Goal: Navigation & Orientation: Understand site structure

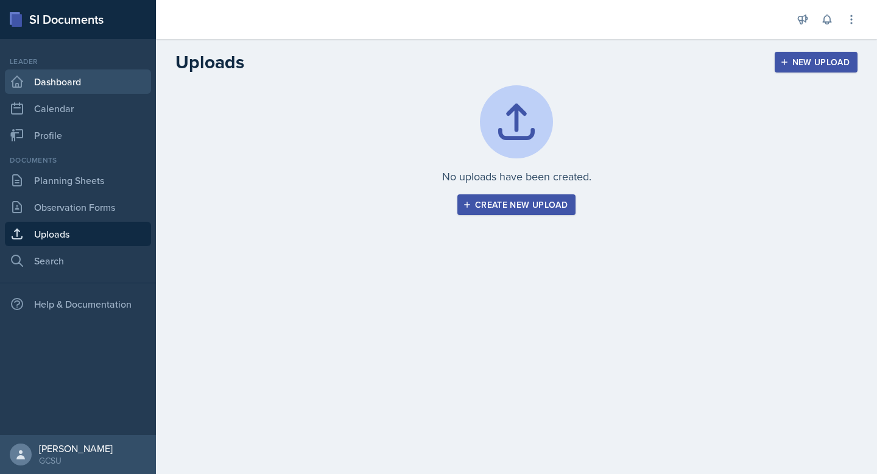
click at [91, 81] on link "Dashboard" at bounding box center [78, 81] width 146 height 24
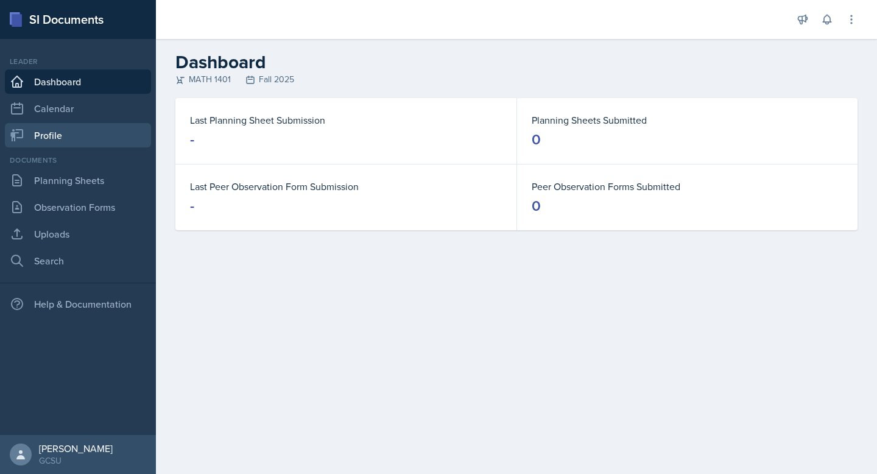
click at [84, 130] on link "Profile" at bounding box center [78, 135] width 146 height 24
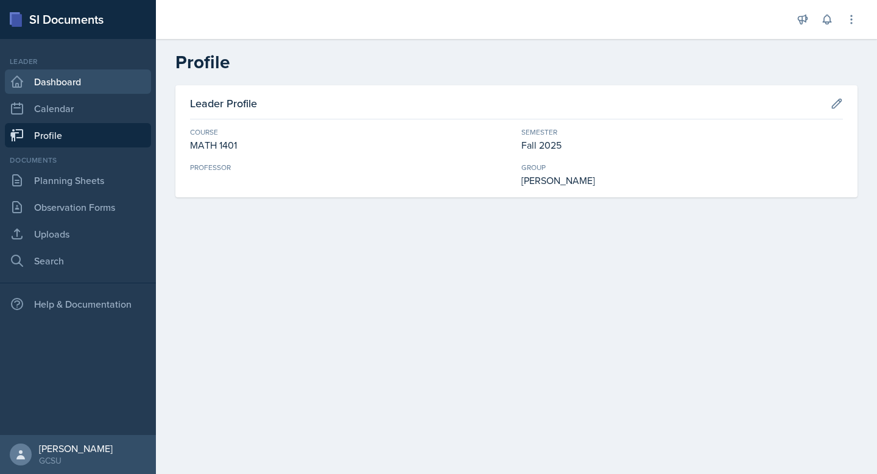
click at [107, 82] on link "Dashboard" at bounding box center [78, 81] width 146 height 24
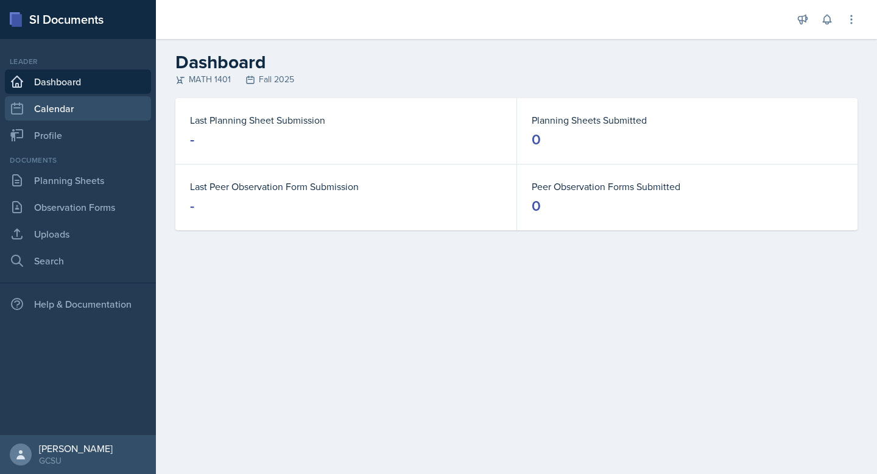
click at [105, 101] on link "Calendar" at bounding box center [78, 108] width 146 height 24
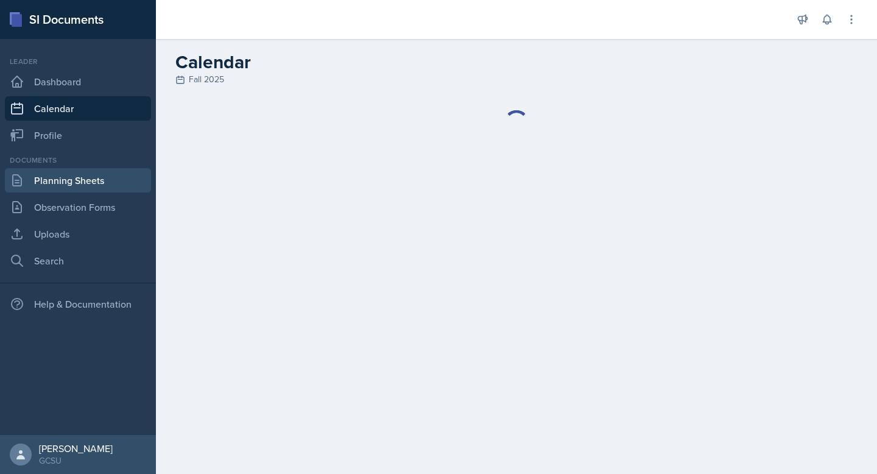
click at [102, 171] on link "Planning Sheets" at bounding box center [78, 180] width 146 height 24
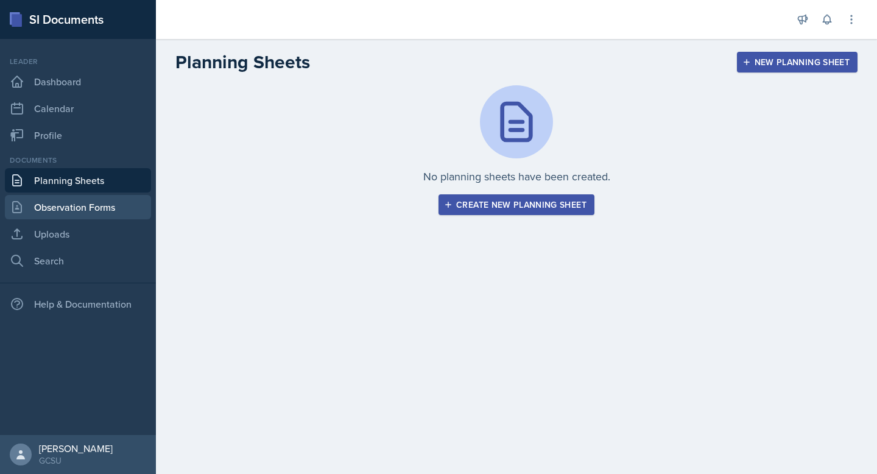
click at [116, 215] on link "Observation Forms" at bounding box center [78, 207] width 146 height 24
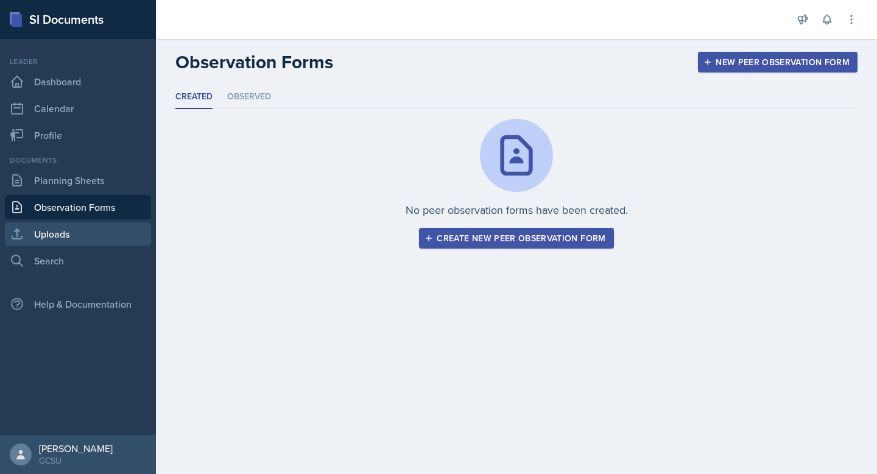
click at [116, 239] on link "Uploads" at bounding box center [78, 234] width 146 height 24
